Goal: Task Accomplishment & Management: Use online tool/utility

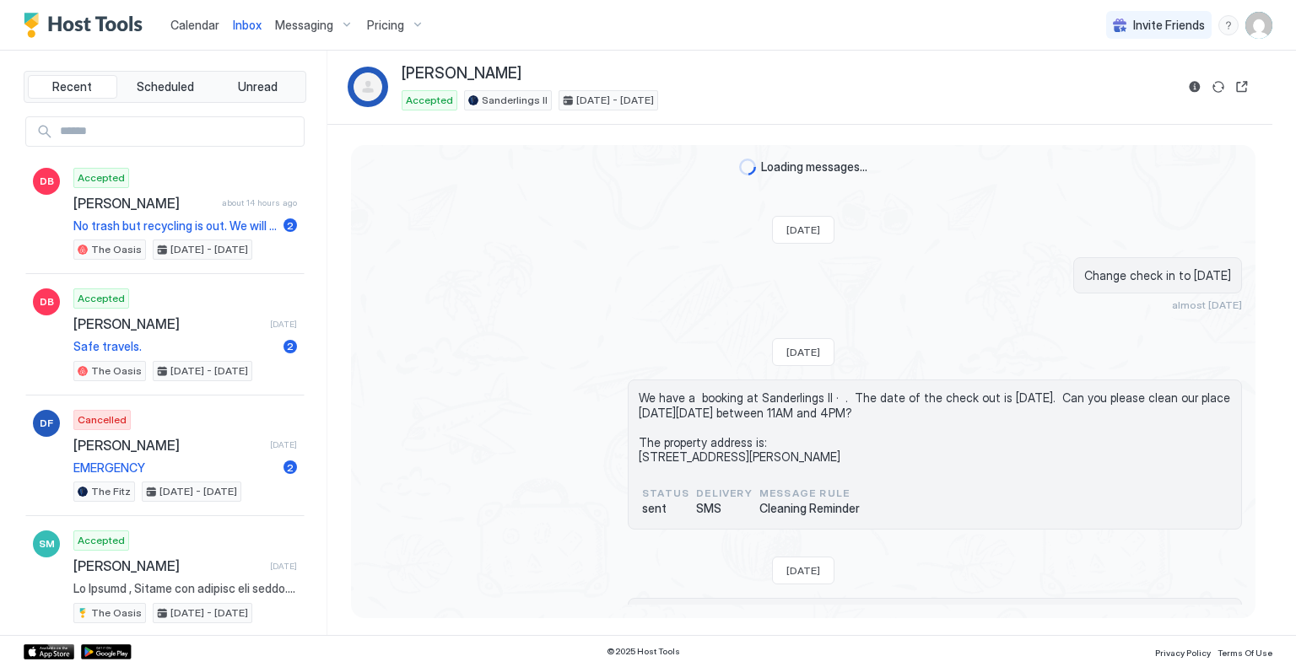
scroll to position [2922, 0]
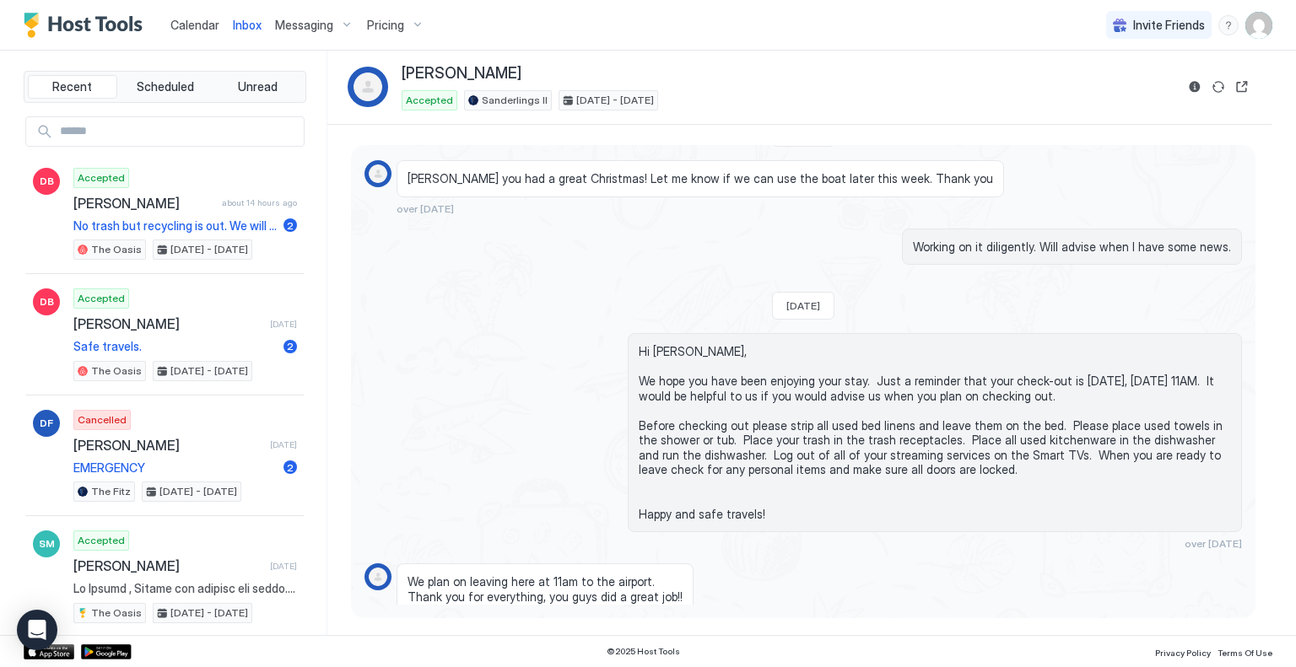
click at [187, 23] on span "Calendar" at bounding box center [194, 25] width 49 height 14
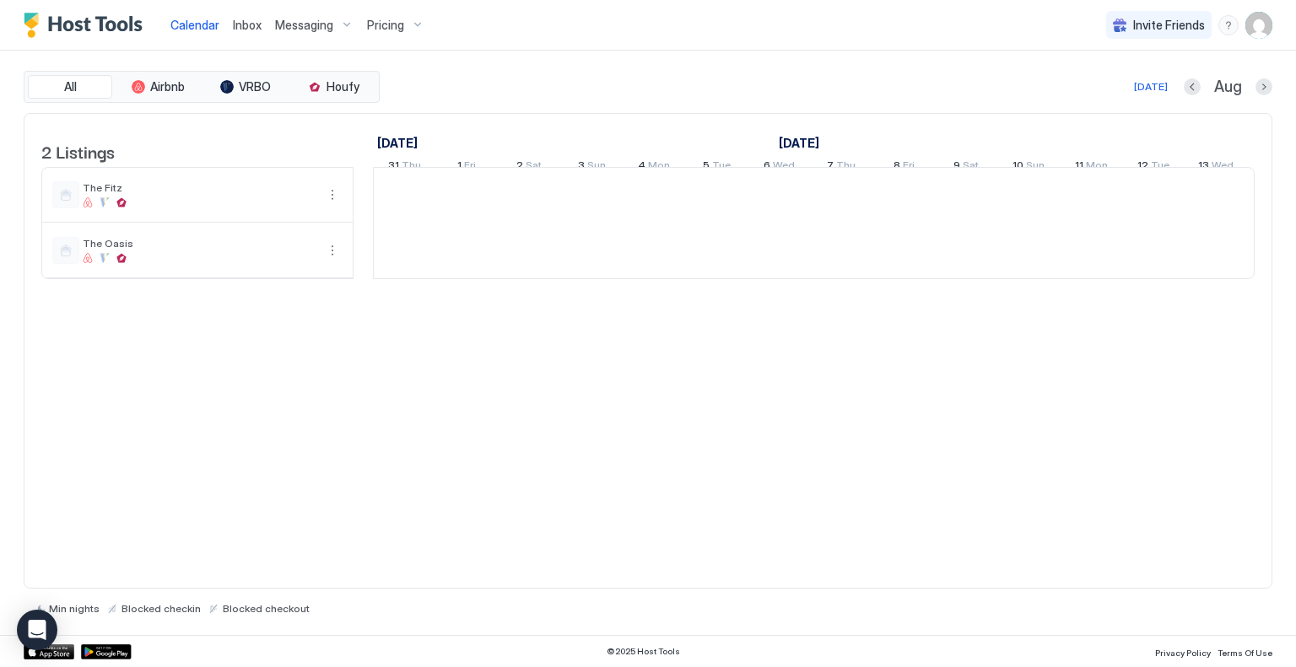
scroll to position [0, 937]
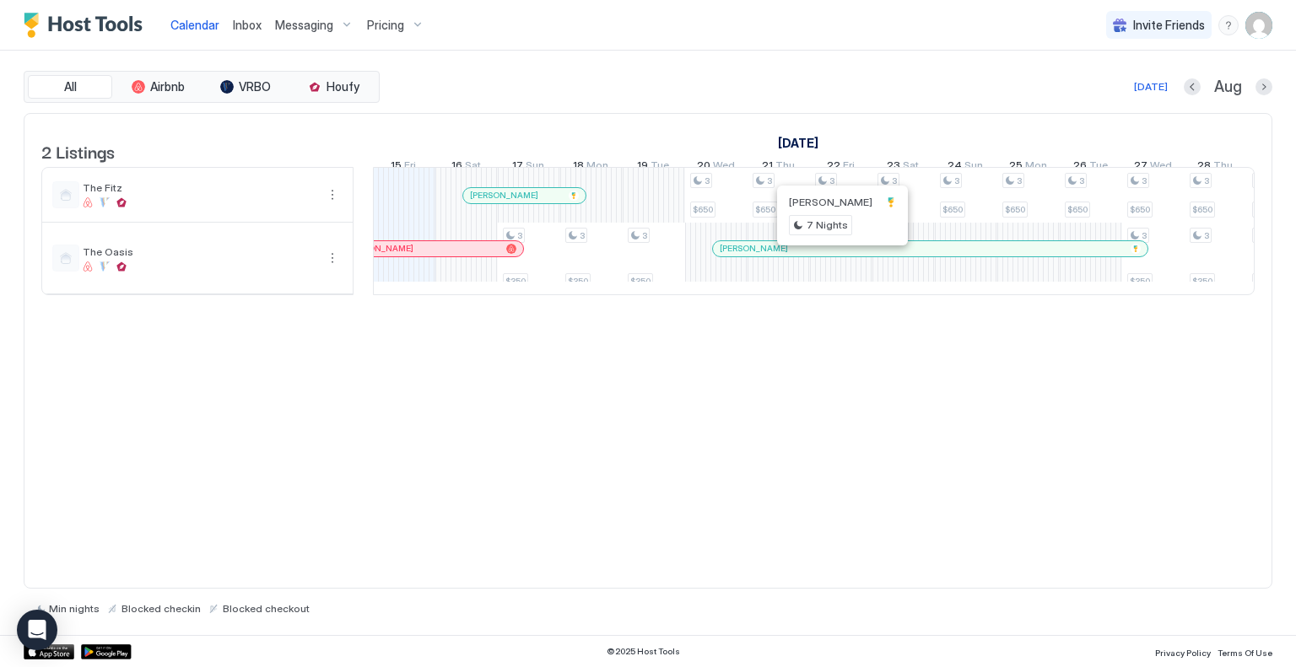
click at [835, 256] on div at bounding box center [835, 248] width 13 height 13
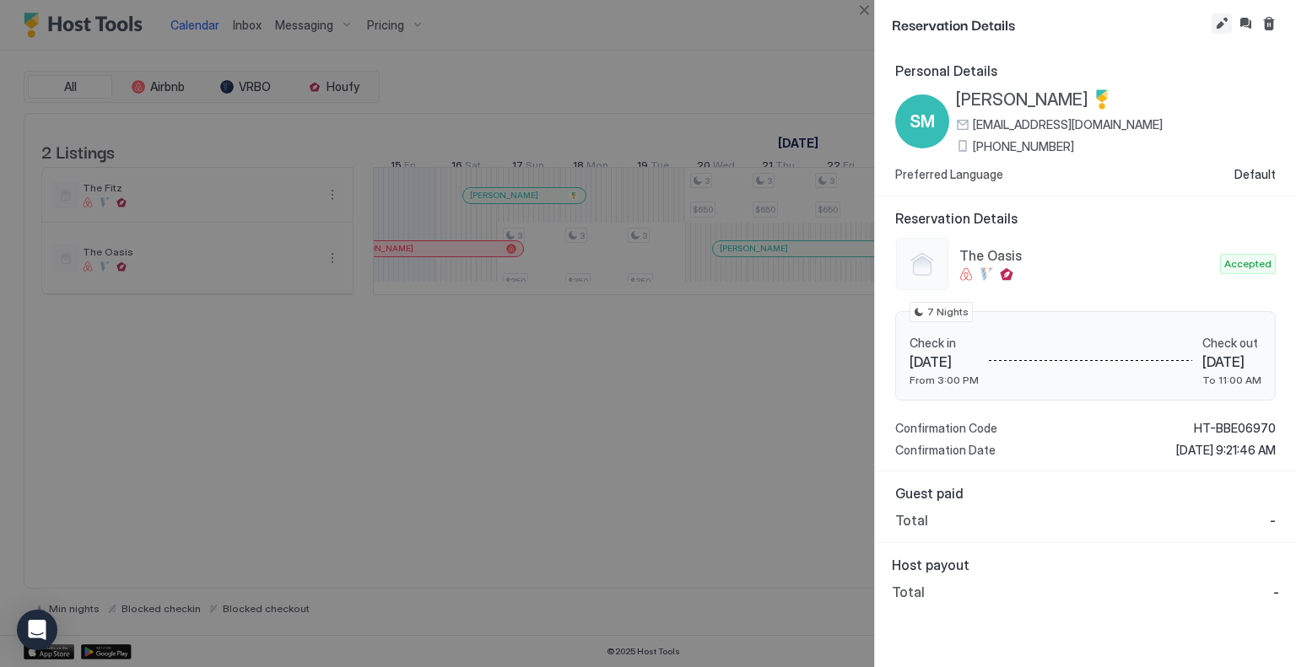
click at [1217, 23] on button "Edit reservation" at bounding box center [1222, 23] width 20 height 20
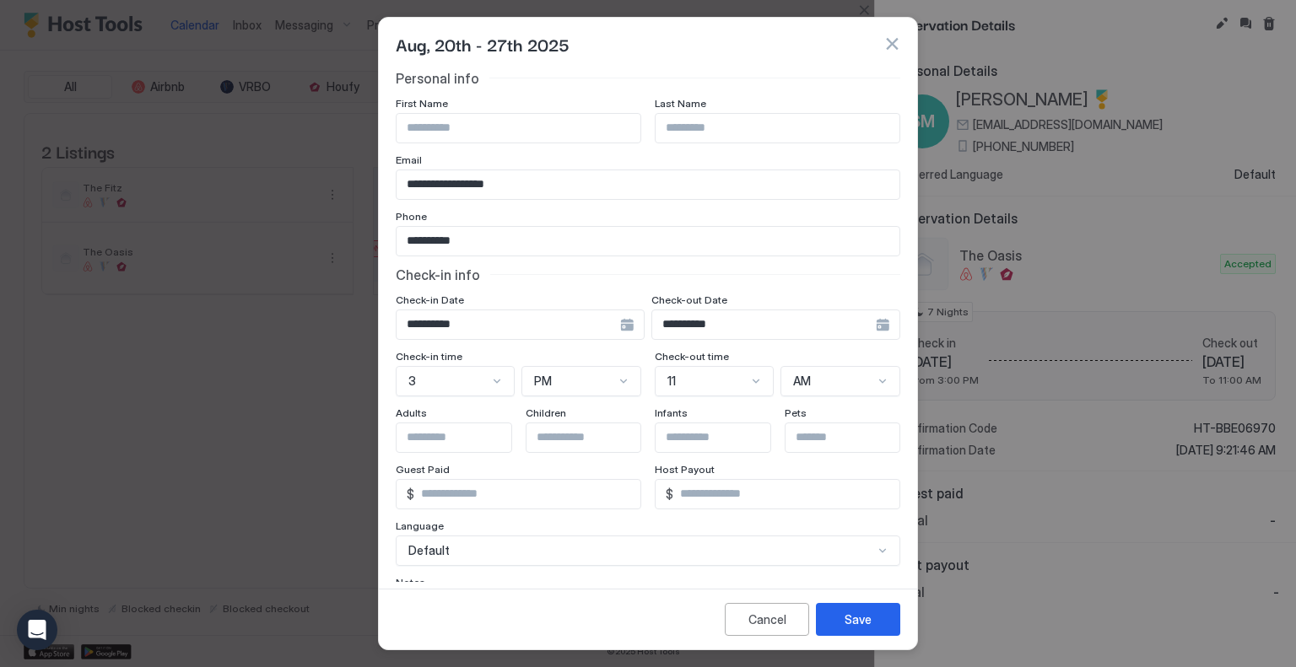
click at [618, 327] on div "**********" at bounding box center [520, 325] width 249 height 30
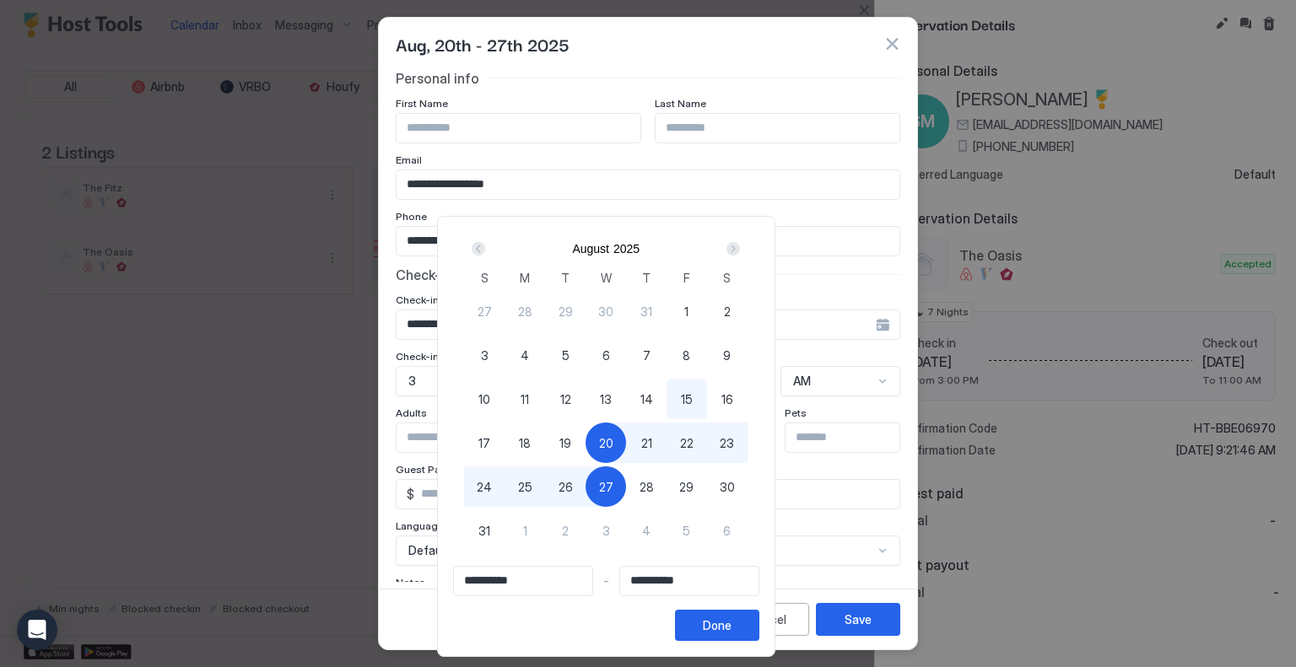
click at [571, 436] on span "19" at bounding box center [565, 443] width 12 height 18
type input "**********"
click at [759, 623] on button "Done" at bounding box center [717, 625] width 84 height 31
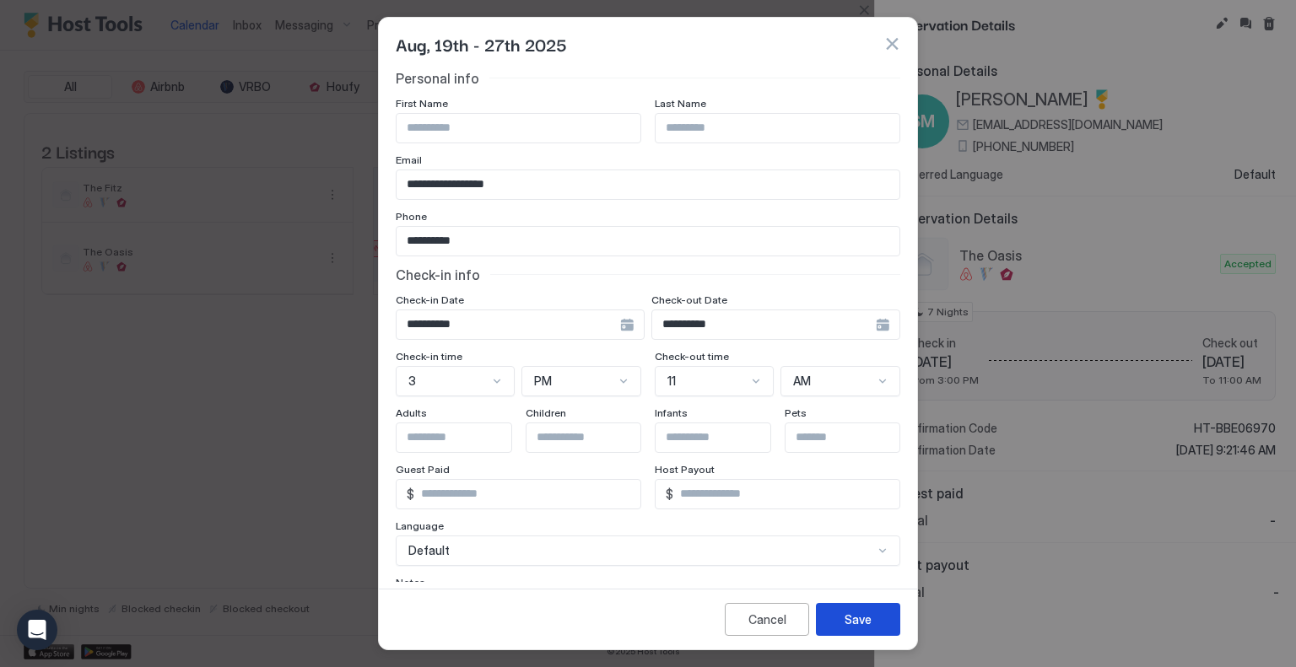
click at [867, 620] on div "Save" at bounding box center [858, 620] width 27 height 18
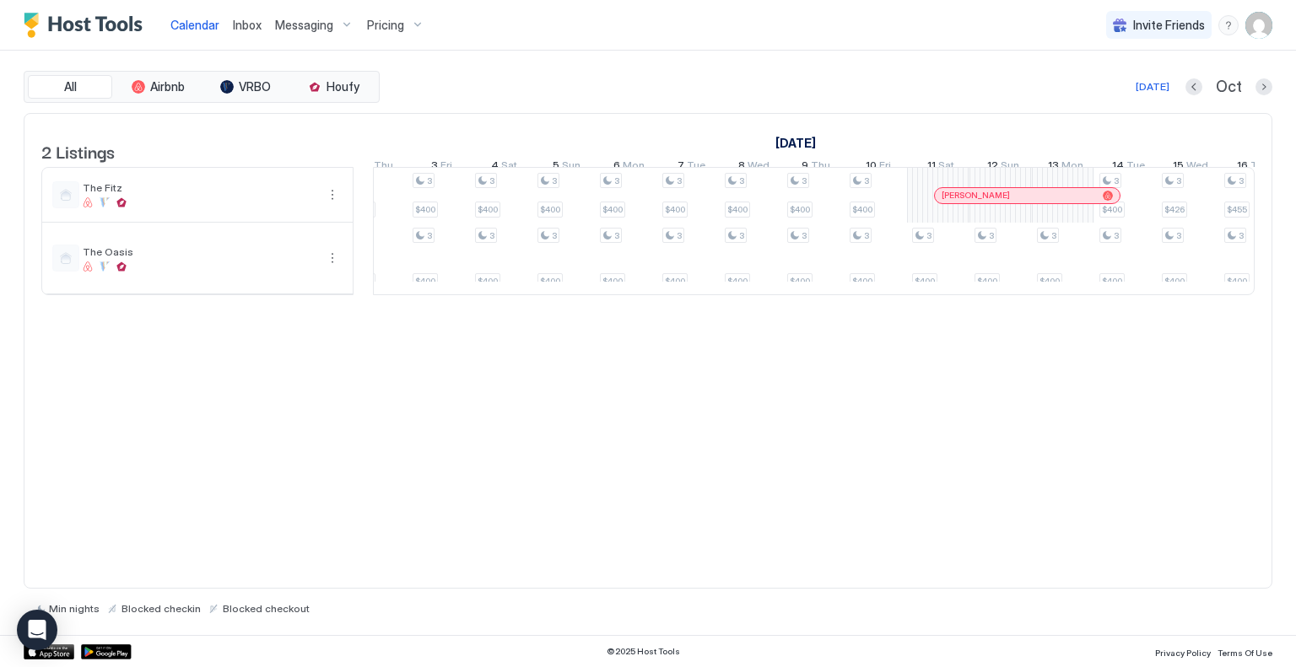
scroll to position [0, 1957]
